Goal: Task Accomplishment & Management: Manage account settings

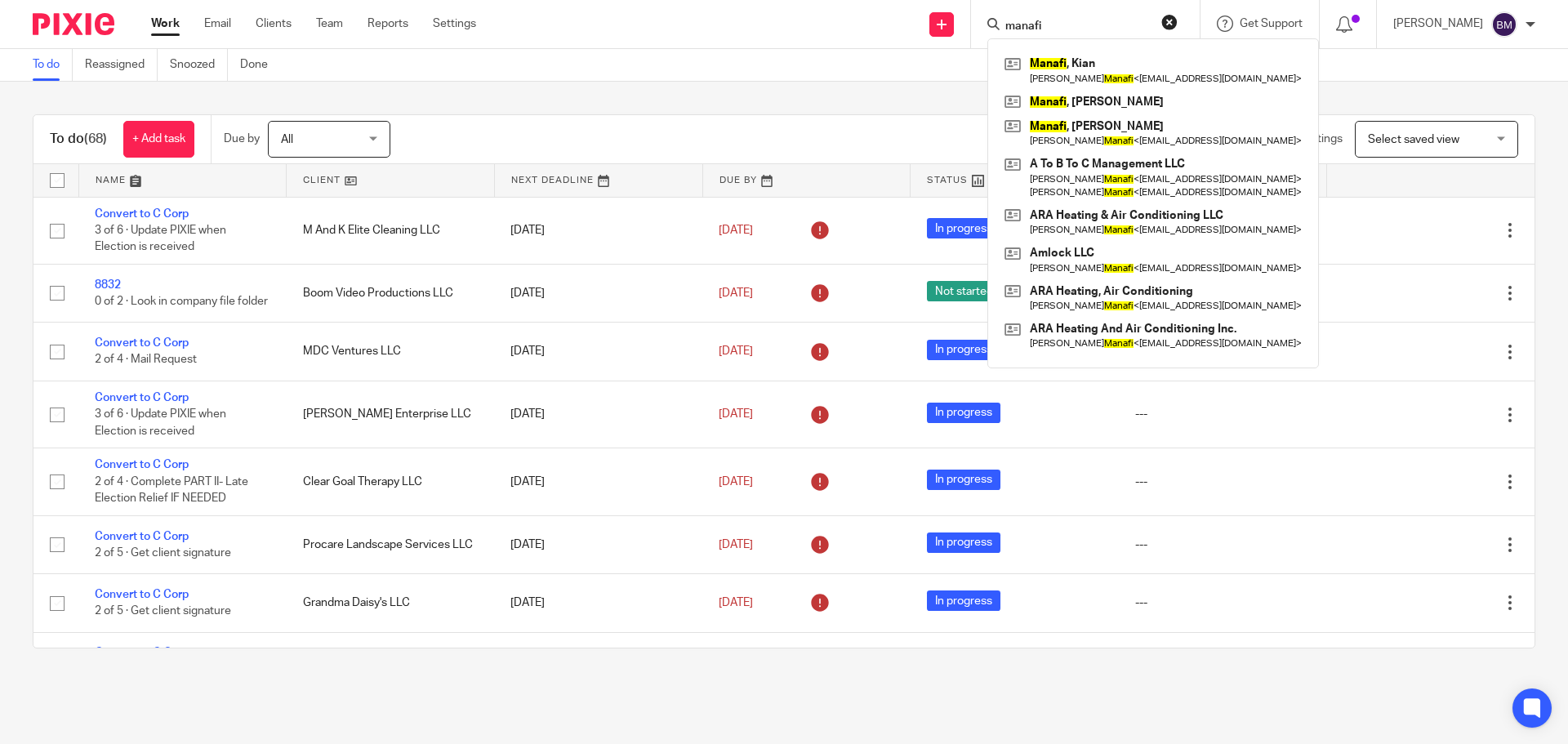
click at [1177, 19] on button "reset" at bounding box center [1169, 22] width 16 height 16
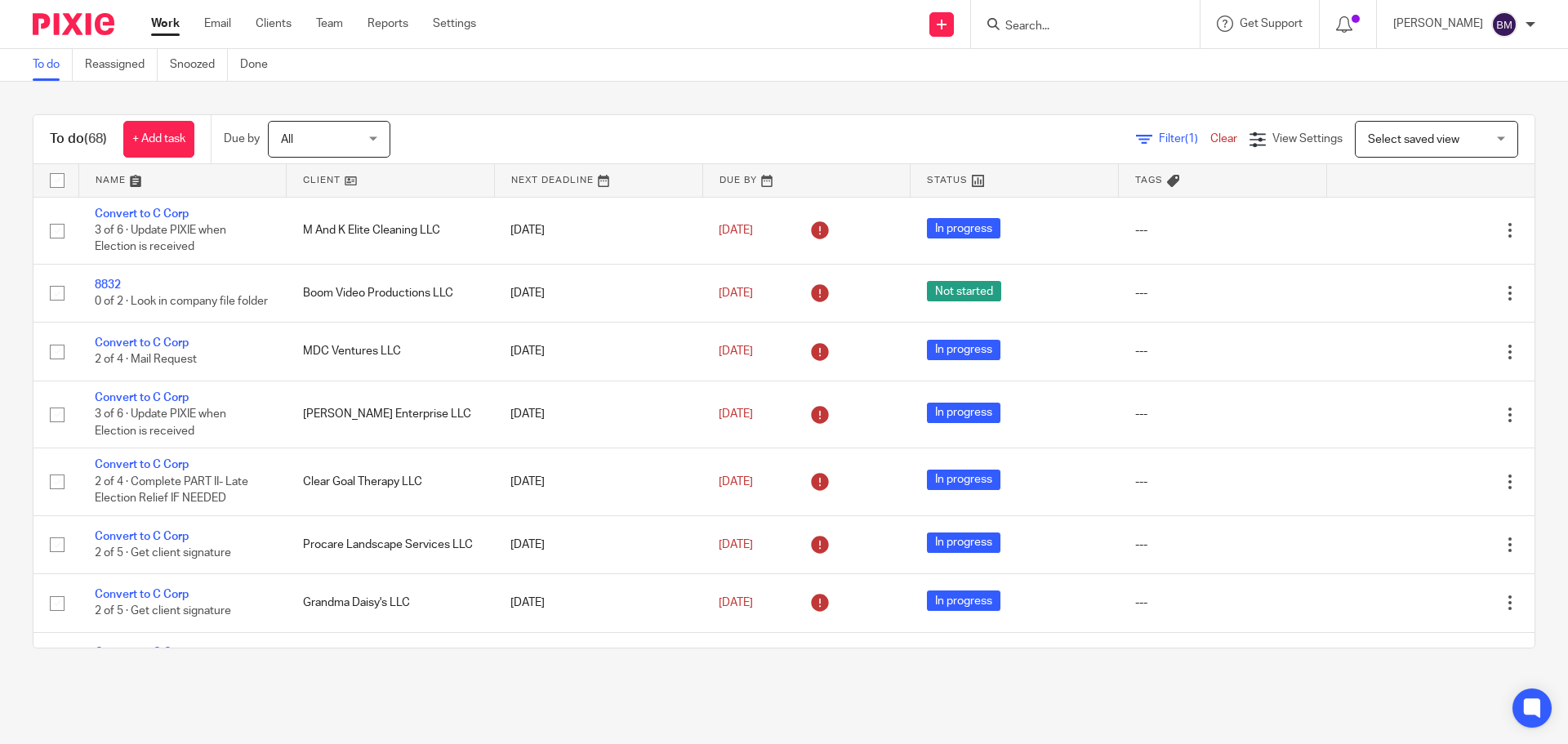
click at [1047, 27] on input "Search" at bounding box center [1077, 27] width 147 height 15
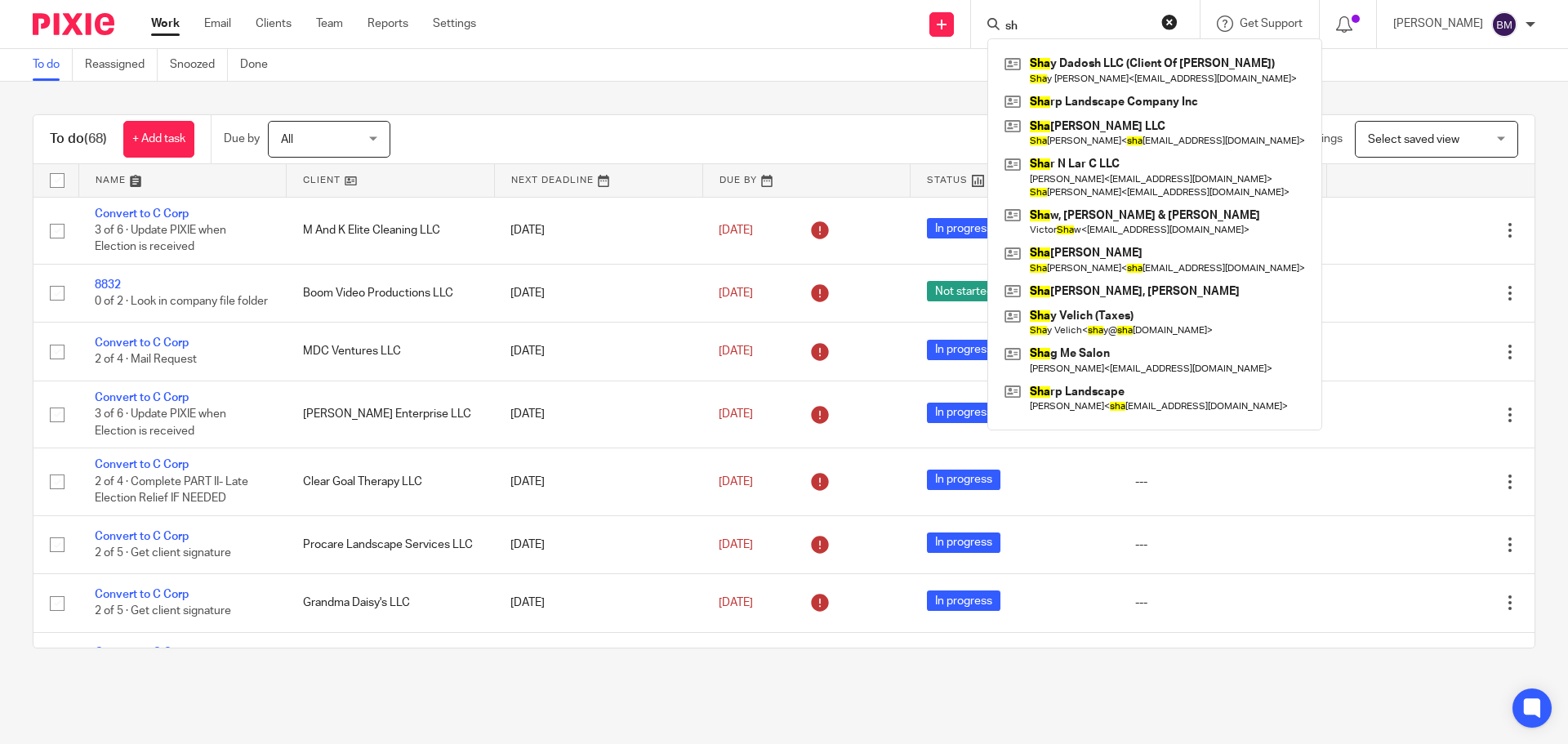
type input "s"
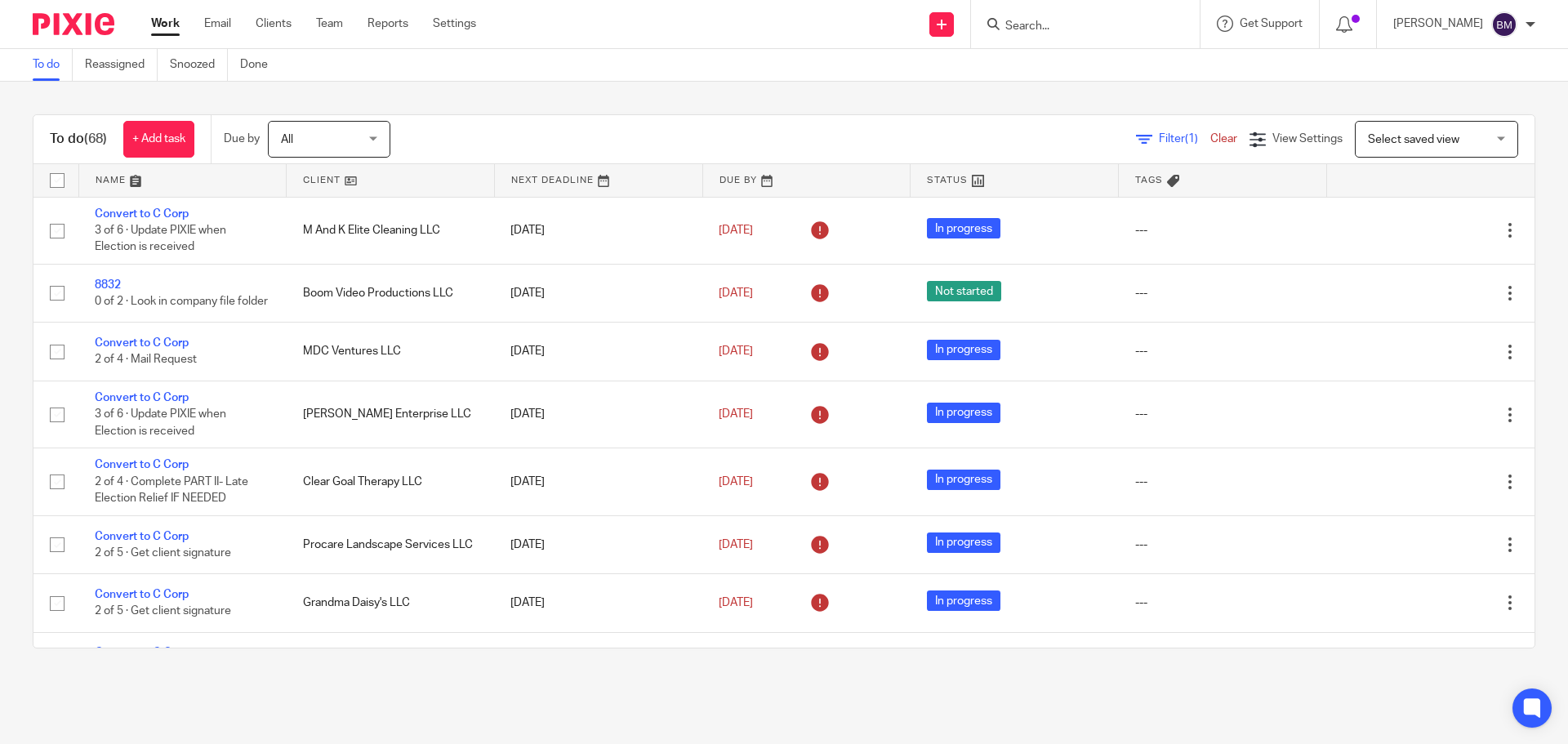
click at [1052, 23] on input "Search" at bounding box center [1077, 27] width 147 height 15
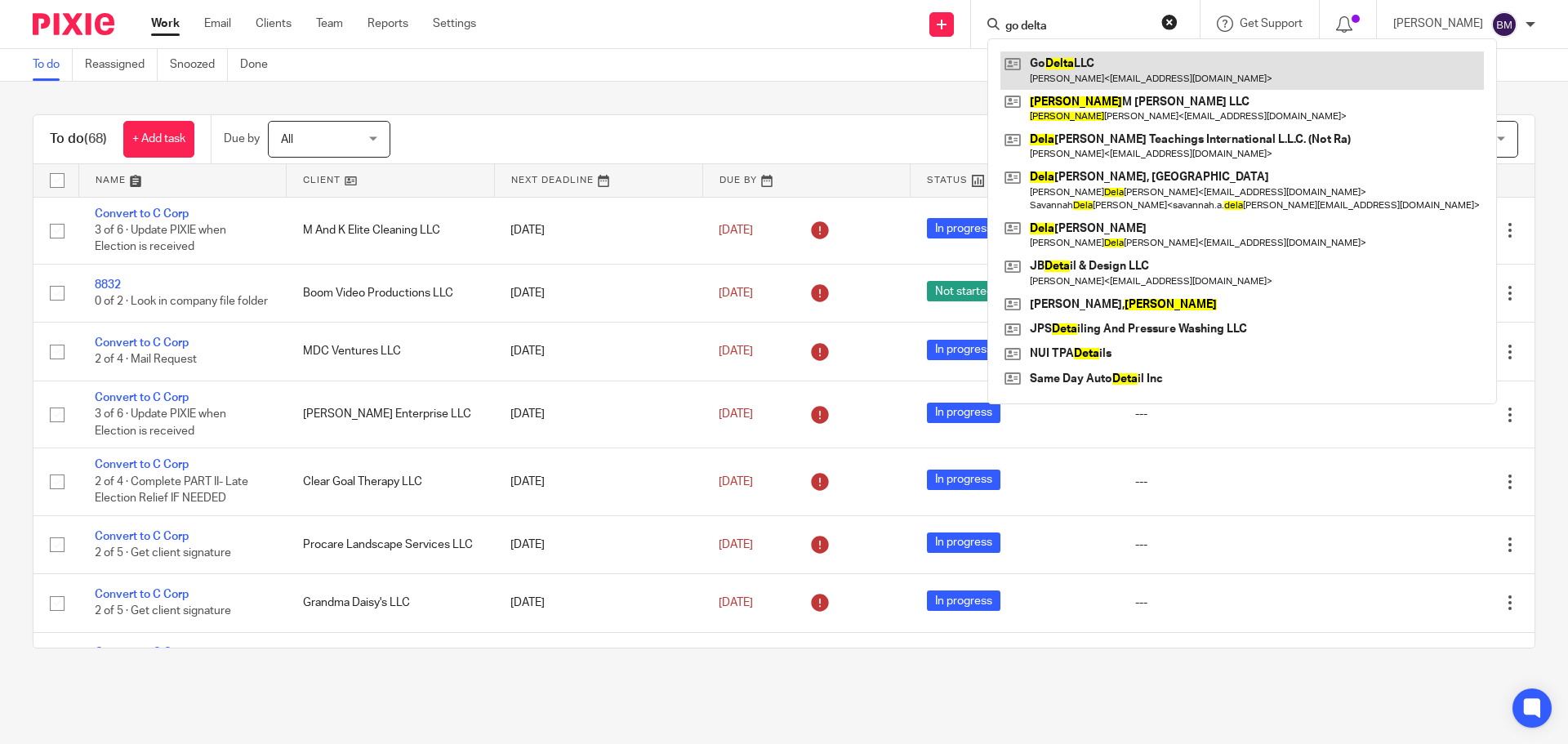
type input "go delta"
click at [1065, 65] on link at bounding box center [1241, 70] width 483 height 38
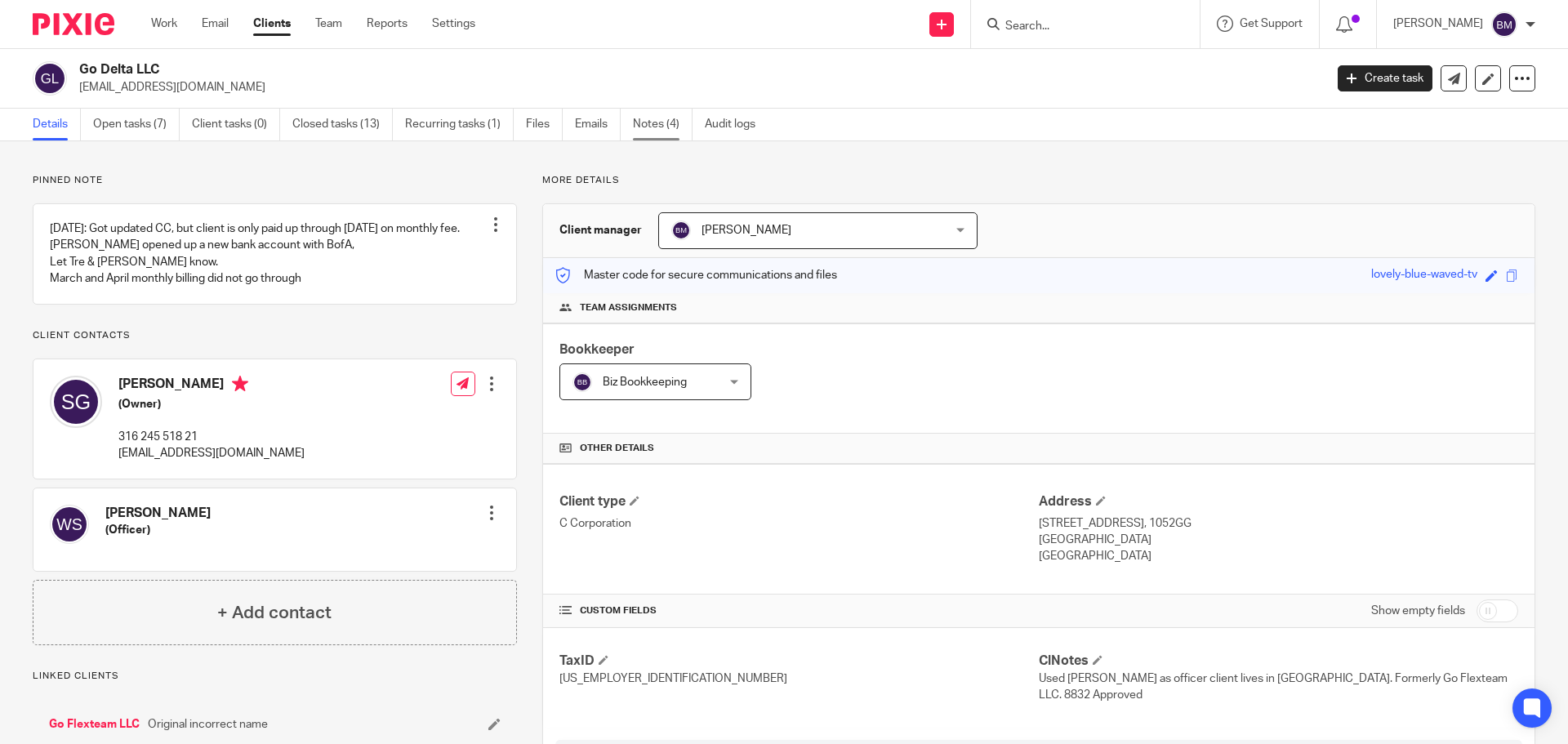
click at [656, 124] on link "Notes (4)" at bounding box center [662, 124] width 59 height 32
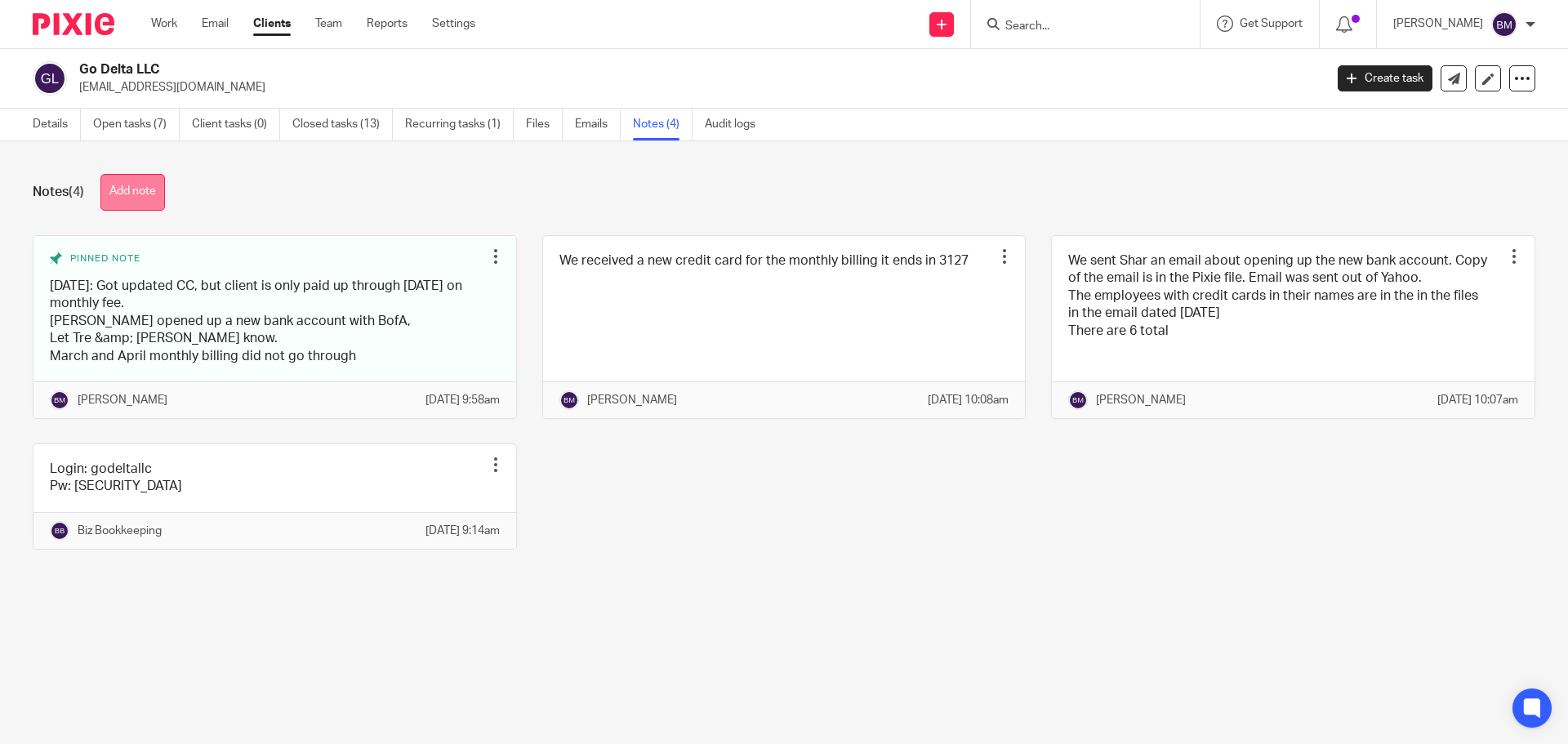
click at [139, 197] on button "Add note" at bounding box center [133, 192] width 65 height 37
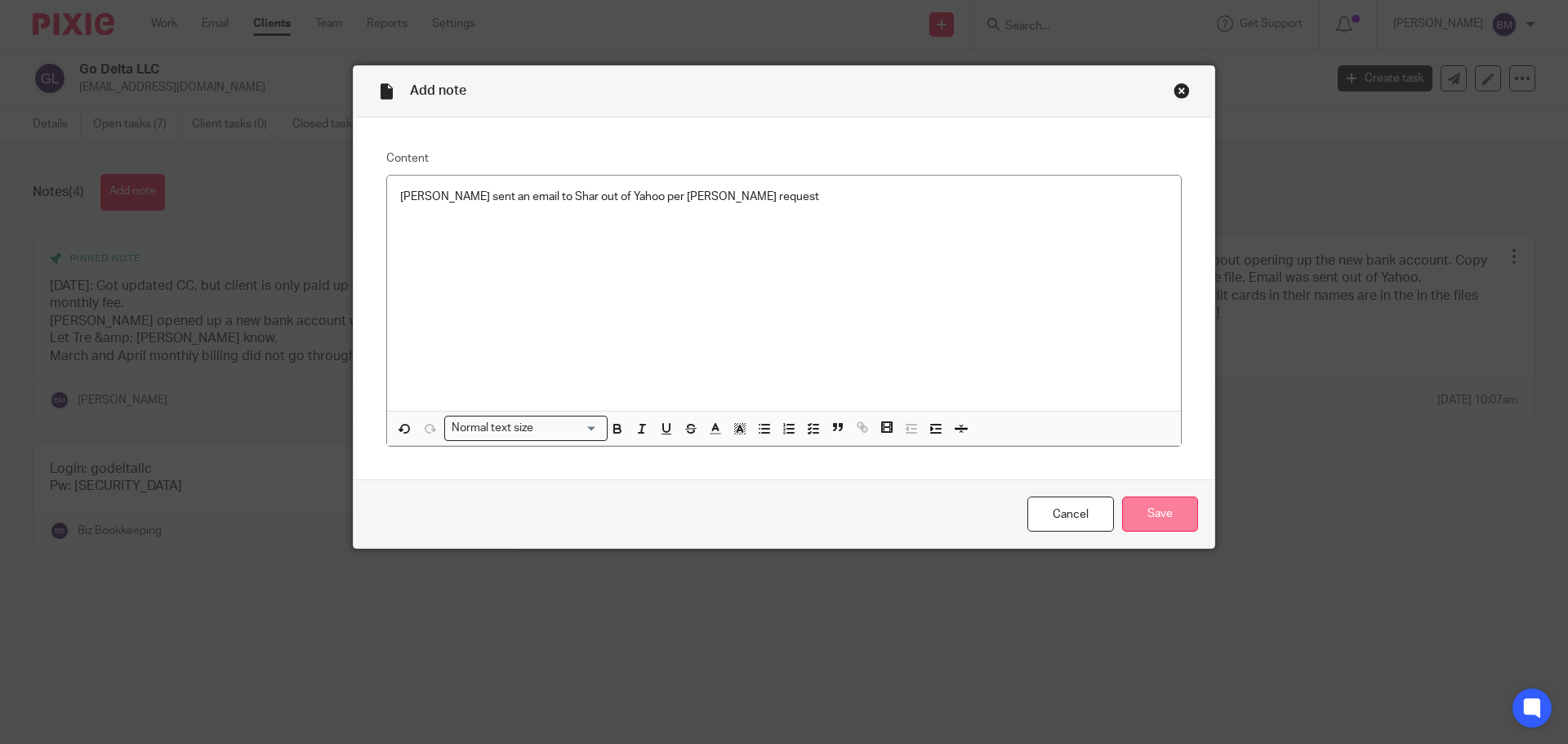
click at [1146, 505] on input "Save" at bounding box center [1159, 514] width 76 height 35
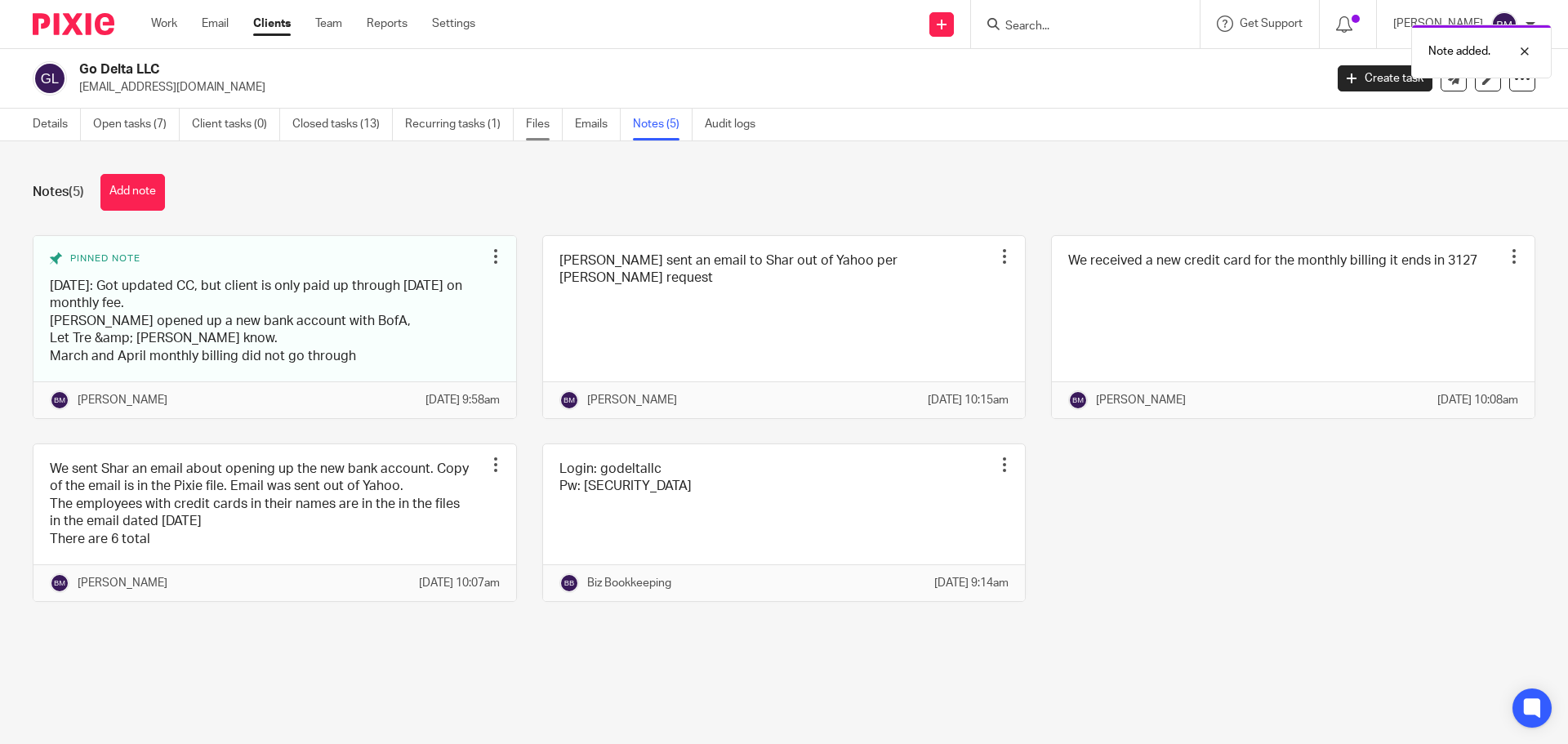
click at [542, 129] on link "Files" at bounding box center [544, 124] width 37 height 32
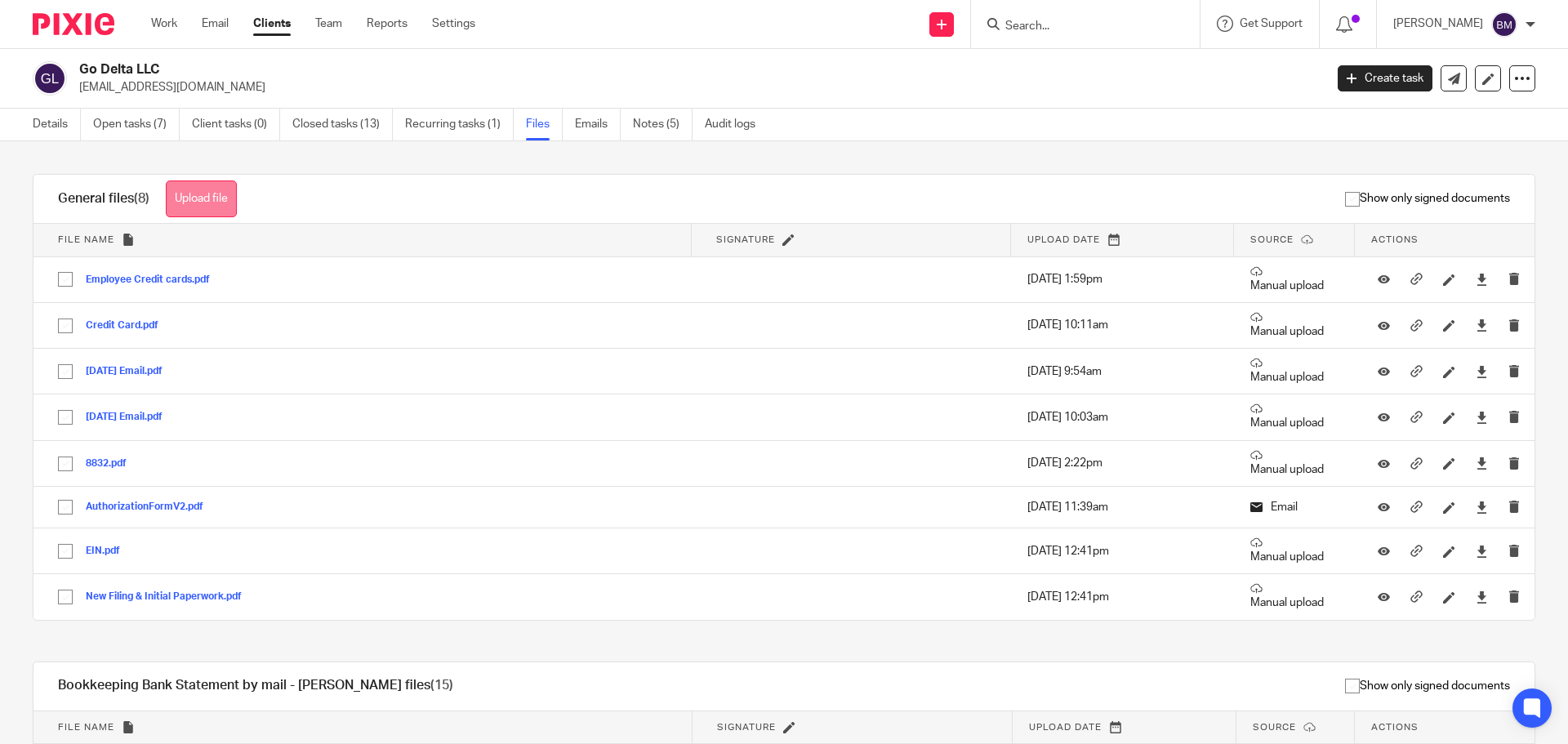
click at [202, 208] on button "Upload file" at bounding box center [201, 199] width 71 height 37
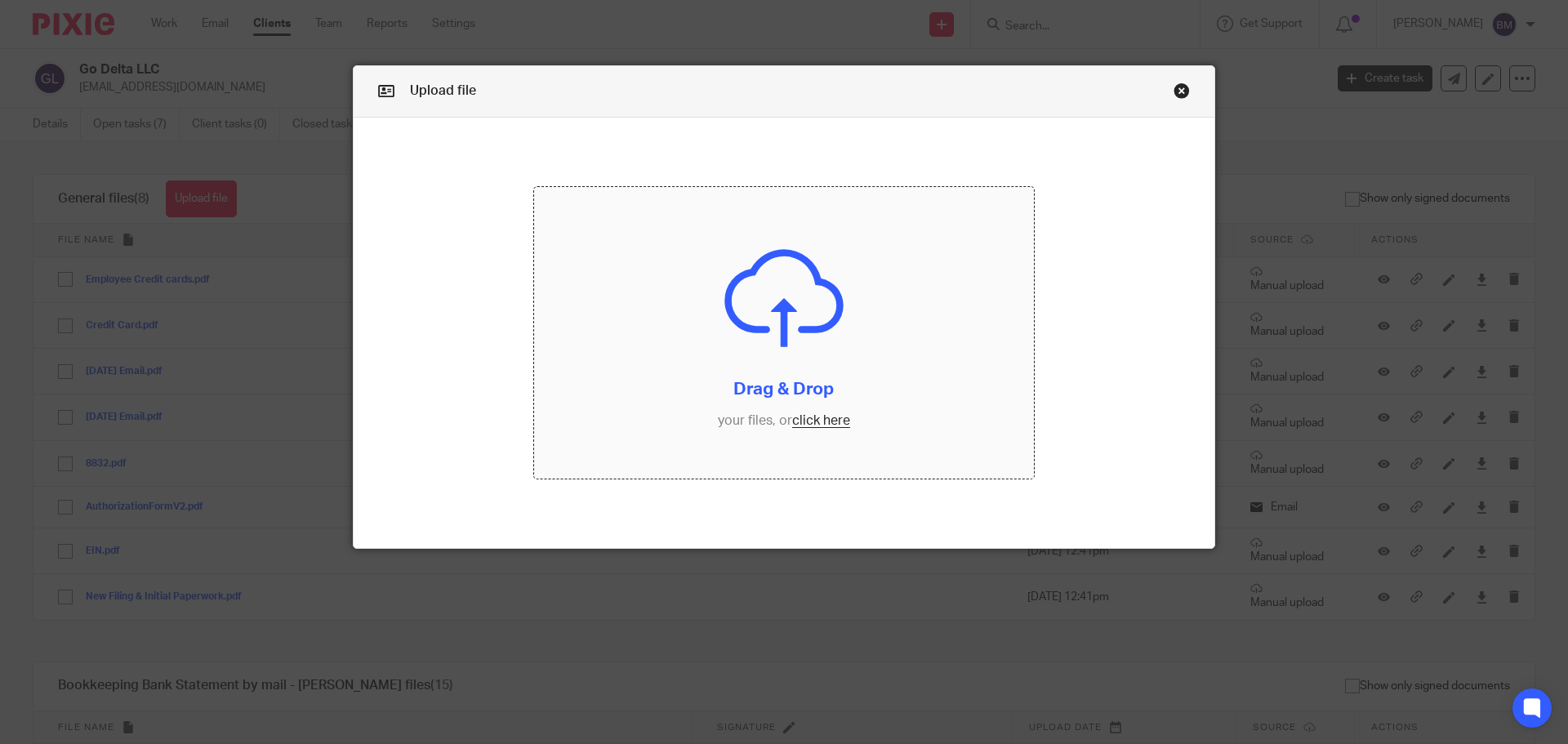
click at [812, 420] on input "file" at bounding box center [784, 333] width 500 height 293
